Goal: Information Seeking & Learning: Learn about a topic

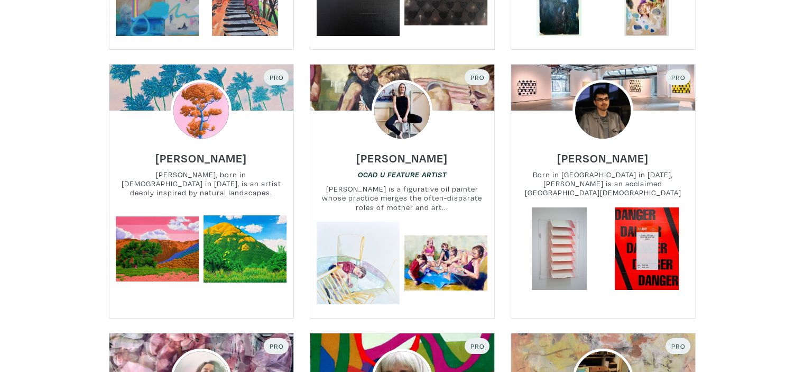
scroll to position [7881, 0]
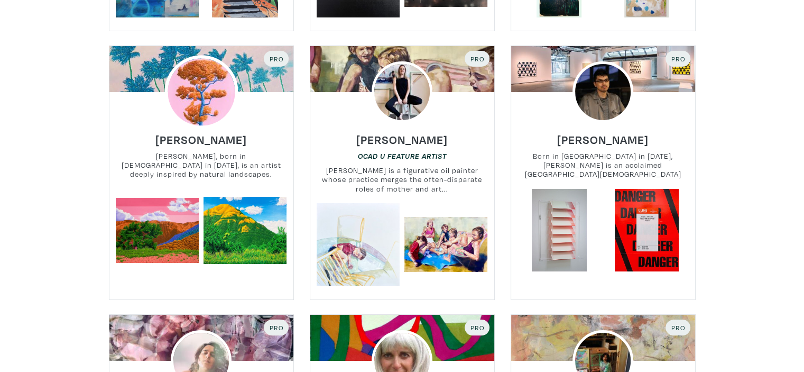
click at [196, 74] on img at bounding box center [201, 92] width 74 height 74
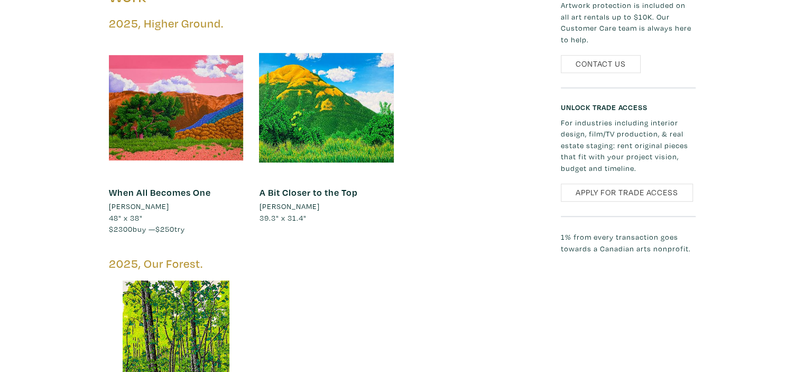
scroll to position [685, 0]
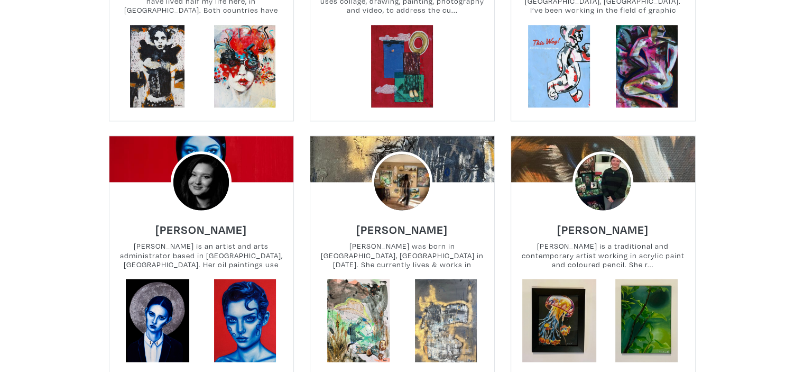
scroll to position [9377, 0]
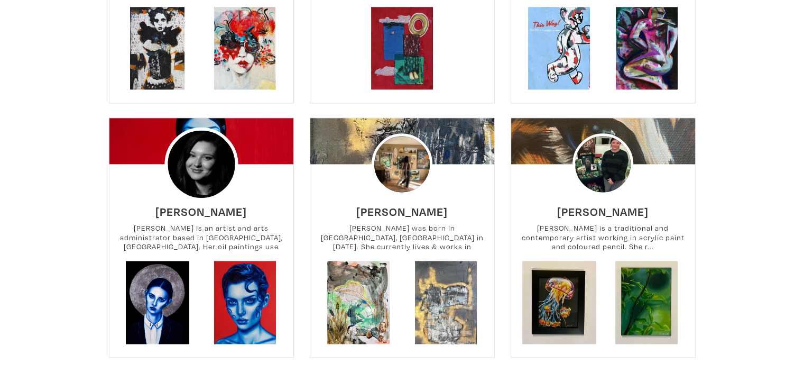
click at [203, 148] on img at bounding box center [201, 164] width 74 height 74
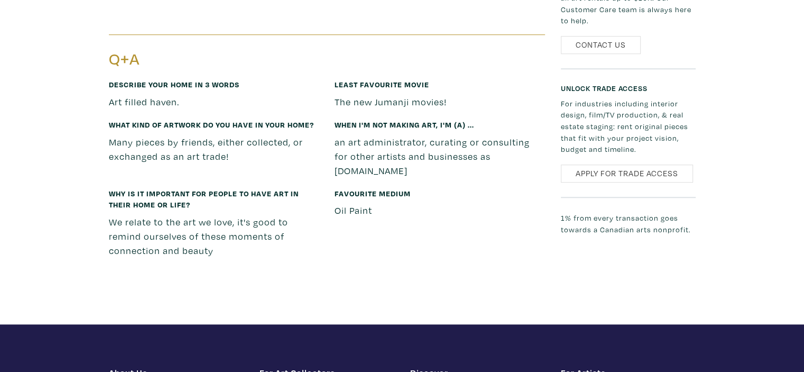
scroll to position [846, 0]
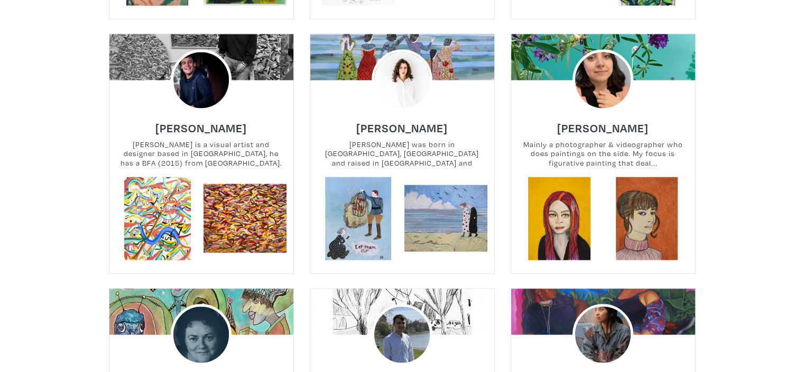
scroll to position [10435, 0]
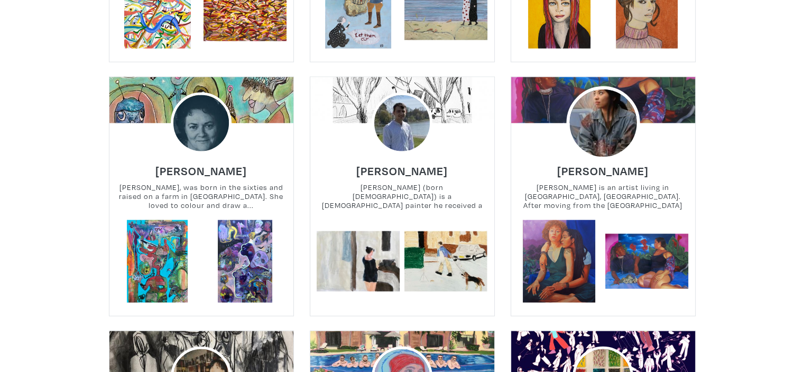
click at [597, 107] on img at bounding box center [603, 123] width 74 height 74
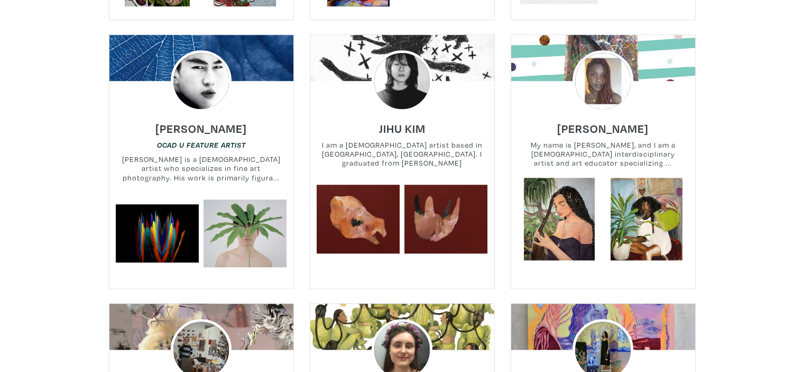
scroll to position [12815, 0]
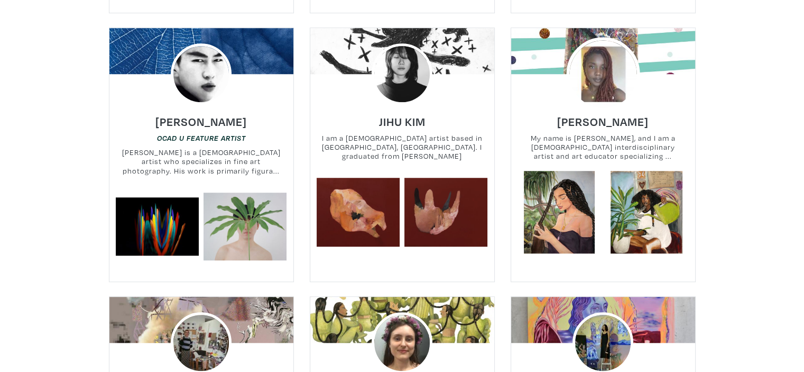
click at [587, 37] on img at bounding box center [603, 74] width 74 height 74
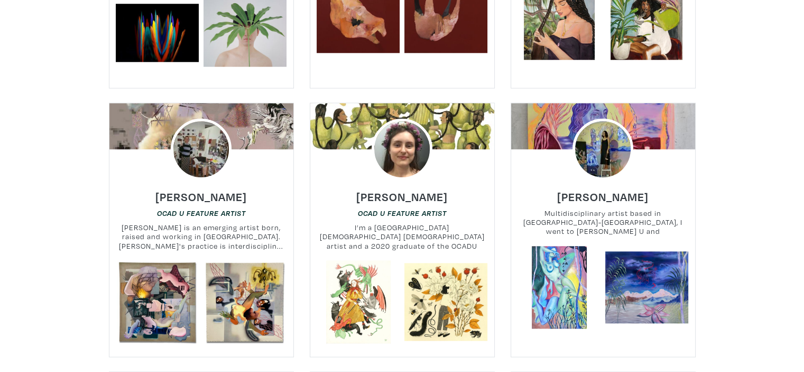
scroll to position [13026, 0]
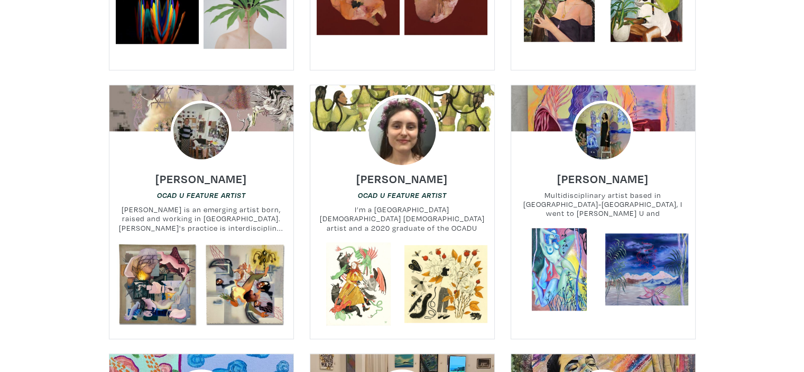
click at [383, 107] on img at bounding box center [402, 131] width 74 height 74
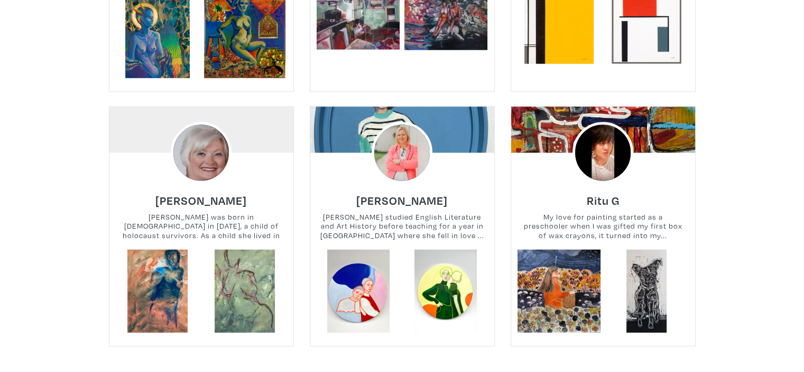
scroll to position [14348, 0]
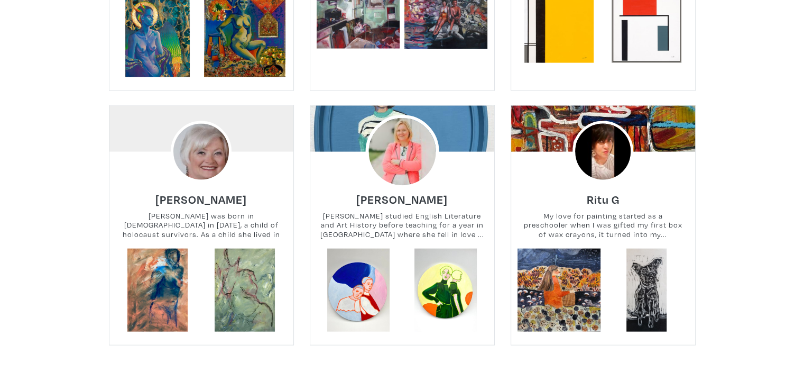
click at [400, 124] on img at bounding box center [402, 152] width 74 height 74
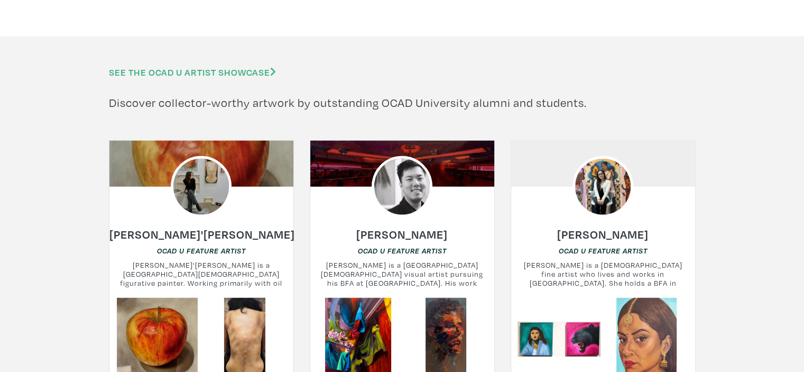
scroll to position [14717, 0]
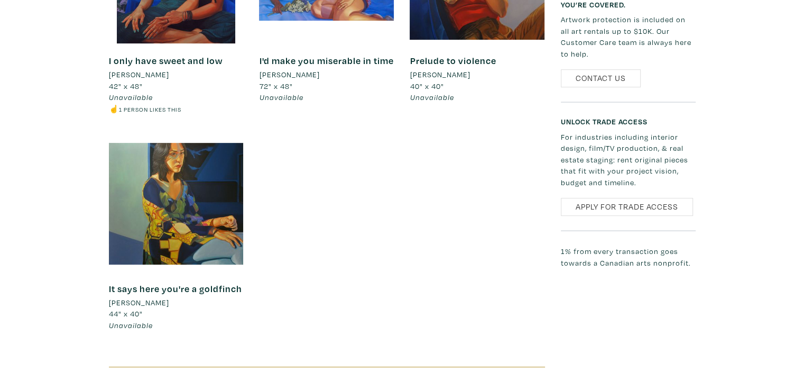
scroll to position [582, 0]
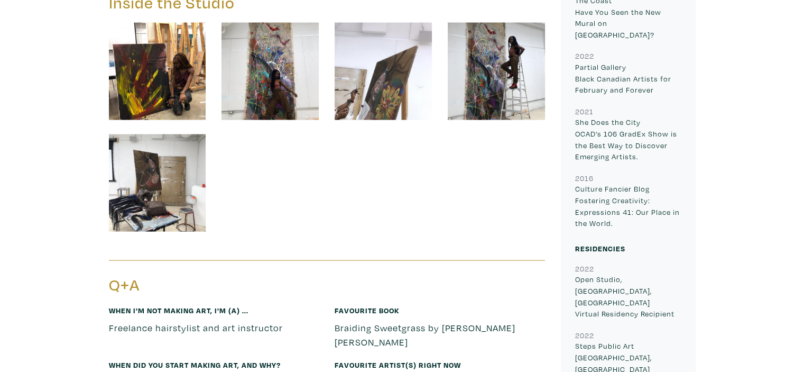
scroll to position [2272, 0]
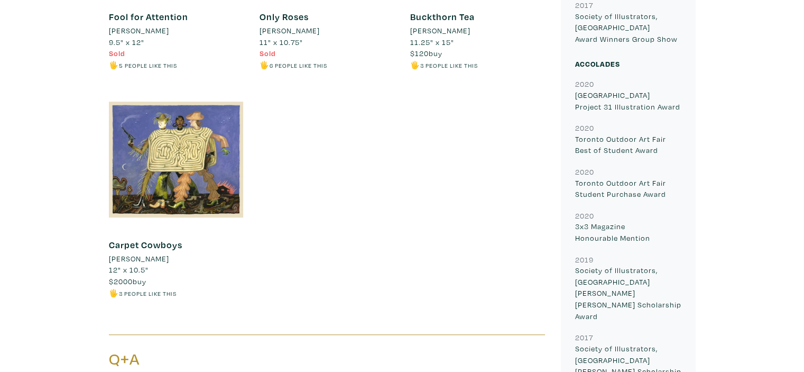
scroll to position [529, 0]
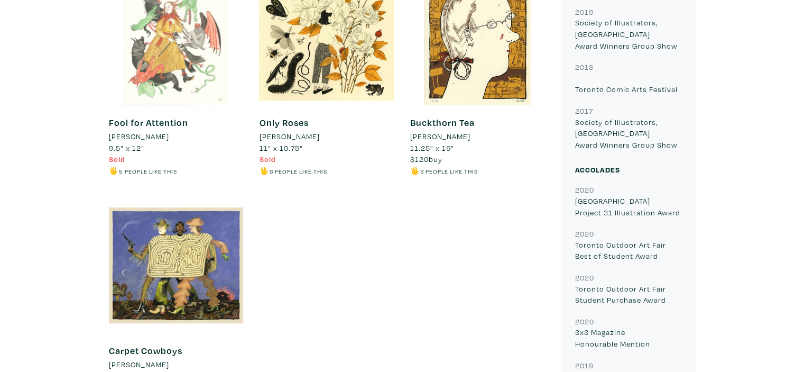
click at [145, 44] on div at bounding box center [176, 37] width 135 height 135
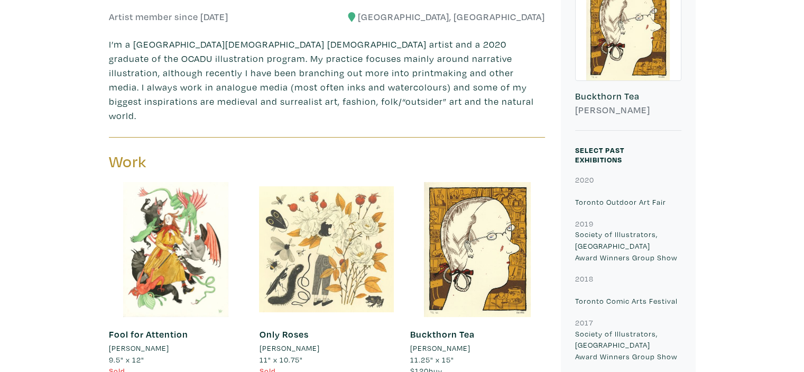
scroll to position [53, 0]
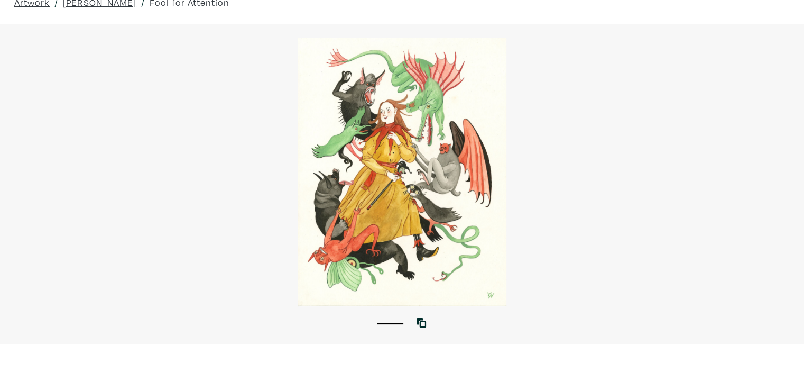
scroll to position [53, 0]
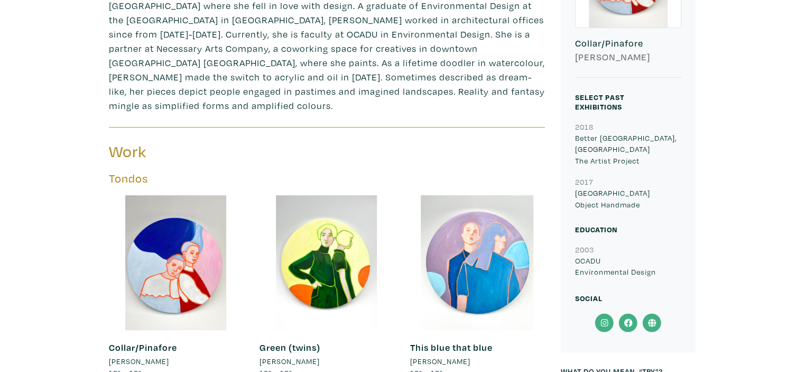
scroll to position [212, 0]
